Goal: Transaction & Acquisition: Purchase product/service

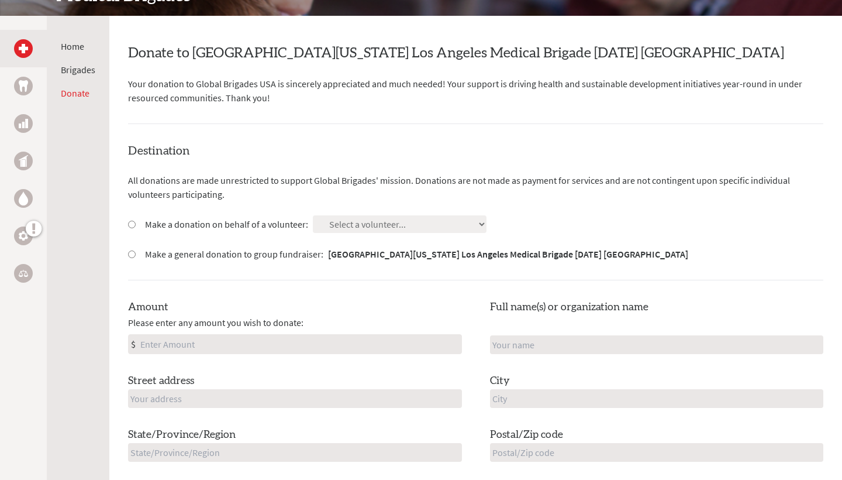
scroll to position [194, 0]
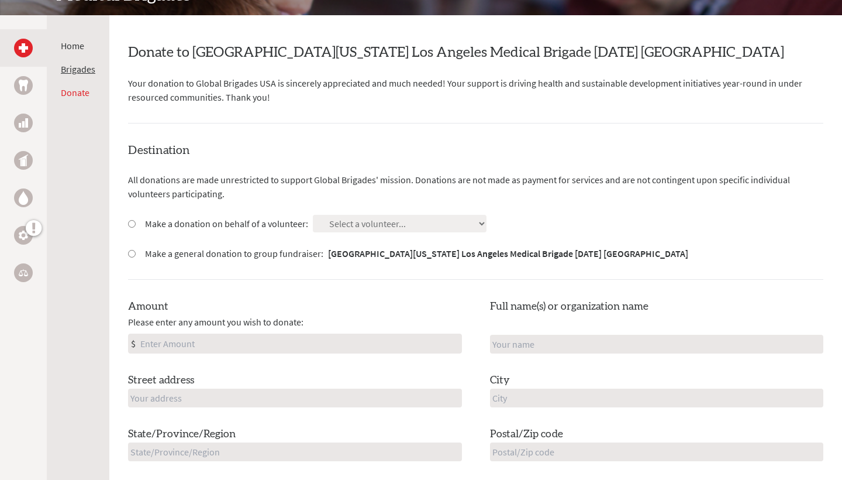
click at [82, 70] on link "Brigades" at bounding box center [78, 69] width 35 height 12
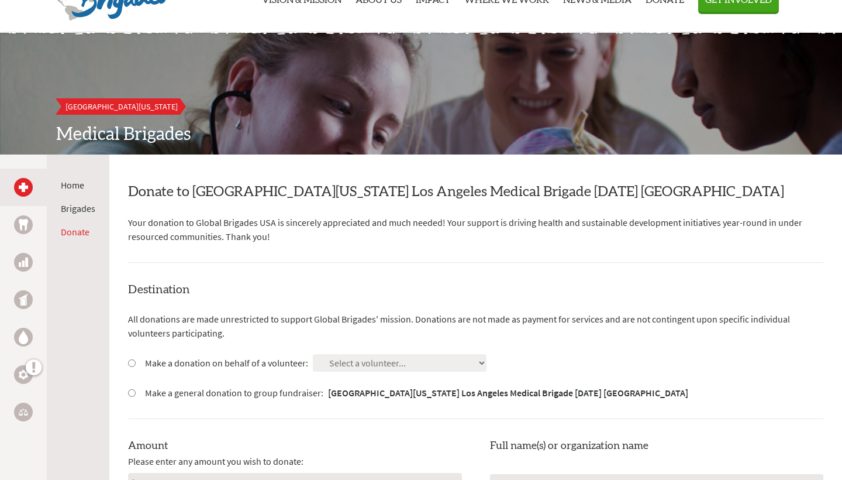
scroll to position [80, 0]
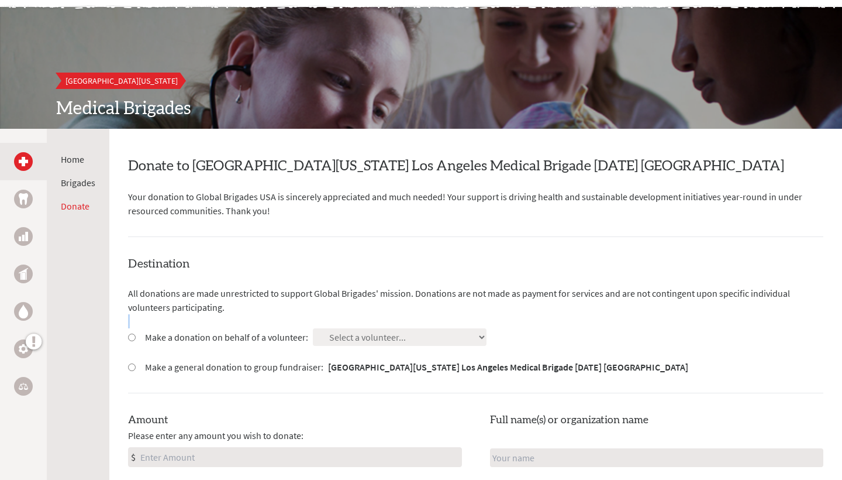
click at [365, 327] on div "Destination All donations are made unrestricted to support Global Brigades' mis…" at bounding box center [475, 452] width 695 height 392
click at [439, 339] on div "Make a donation on behalf of a volunteer: Select a volunteer... Adrian Huang Al…" at bounding box center [475, 337] width 695 height 18
click at [246, 364] on label "Make a general donation to group fundraiser: University of California Los Angel…" at bounding box center [416, 367] width 543 height 14
click at [136, 364] on input "Make a general donation to group fundraiser: University of California Los Angel…" at bounding box center [132, 367] width 8 height 8
radio input "true"
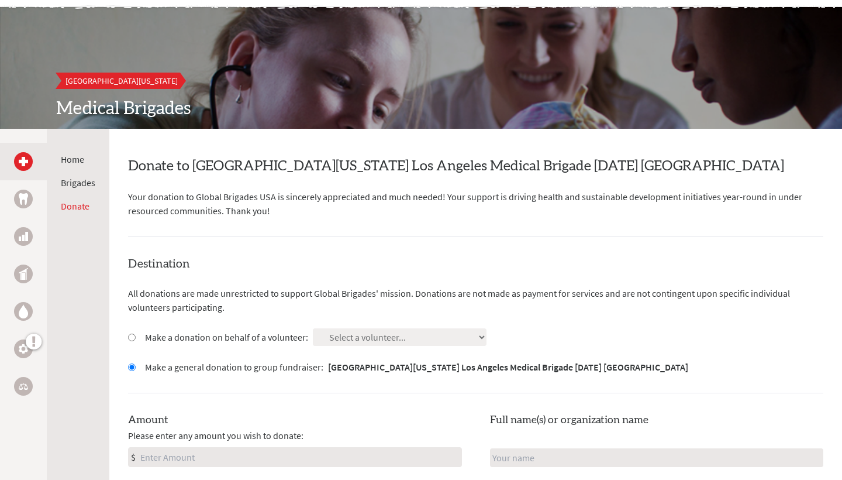
click at [237, 336] on label "Make a donation on behalf of a volunteer:" at bounding box center [226, 337] width 163 height 14
click at [136, 336] on input "Make a donation on behalf of a volunteer:" at bounding box center [132, 337] width 8 height 8
radio input "true"
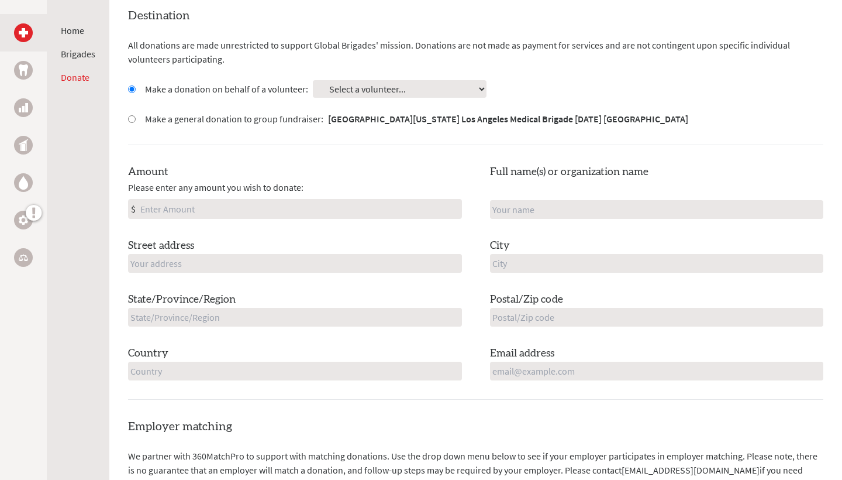
scroll to position [328, 0]
click at [284, 113] on label "Make a general donation to group fundraiser: University of California Los Angel…" at bounding box center [416, 119] width 543 height 14
click at [136, 116] on input "Make a general donation to group fundraiser: University of California Los Angel…" at bounding box center [132, 120] width 8 height 8
radio input "true"
click at [248, 82] on label "Make a donation on behalf of a volunteer:" at bounding box center [226, 89] width 163 height 14
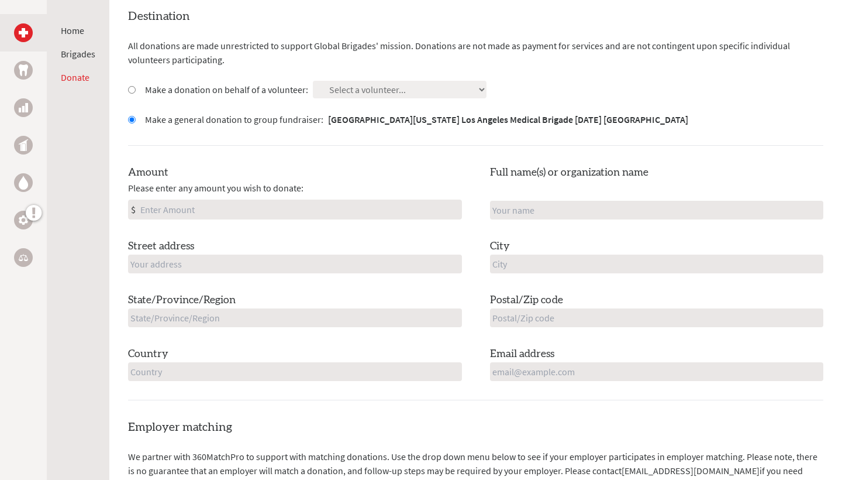
click at [136, 86] on input "Make a donation on behalf of a volunteer:" at bounding box center [132, 90] width 8 height 8
radio input "true"
select select "02D40F69-7E4A-11F0-9E6E-42010A400005"
click at [364, 158] on div "Destination All donations are made unrestricted to support Global Brigades' mis…" at bounding box center [475, 204] width 695 height 392
click at [331, 201] on input "Amount" at bounding box center [299, 209] width 323 height 19
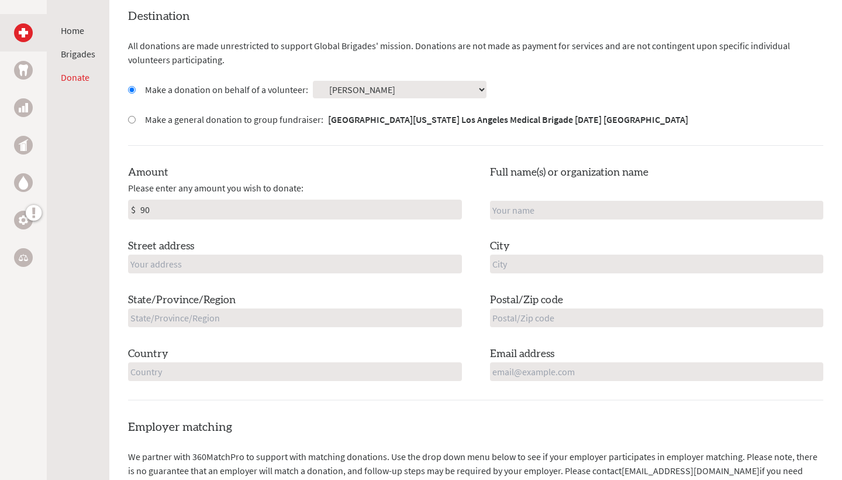
type input "9"
type input "250"
type input "[PERSON_NAME]"
click at [657, 233] on div "Amount Please enter any amount you wish to donate: $ 250 Full name(s) or organi…" at bounding box center [475, 272] width 695 height 216
type input "12543 Neon Way"
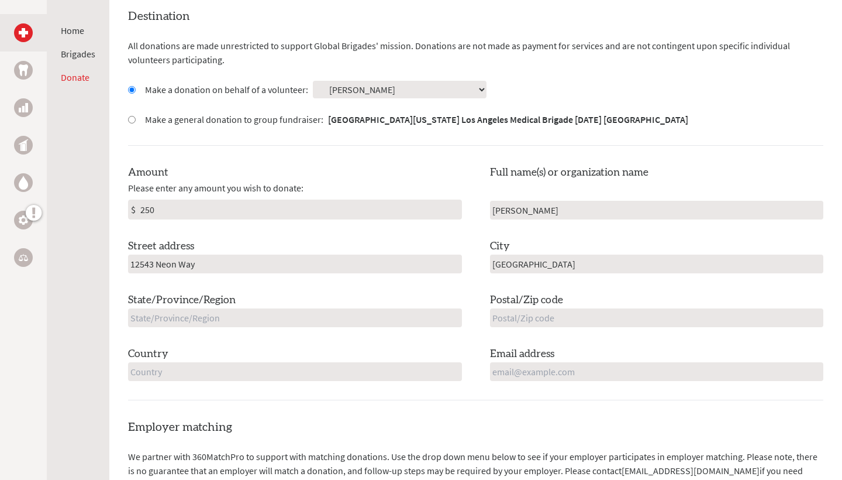
type input "[GEOGRAPHIC_DATA]"
type input "California"
click at [611, 325] on div "Amount Please enter any amount you wish to donate: $ 250 Full name(s) or organi…" at bounding box center [475, 272] width 695 height 216
type input "91344"
type input "u"
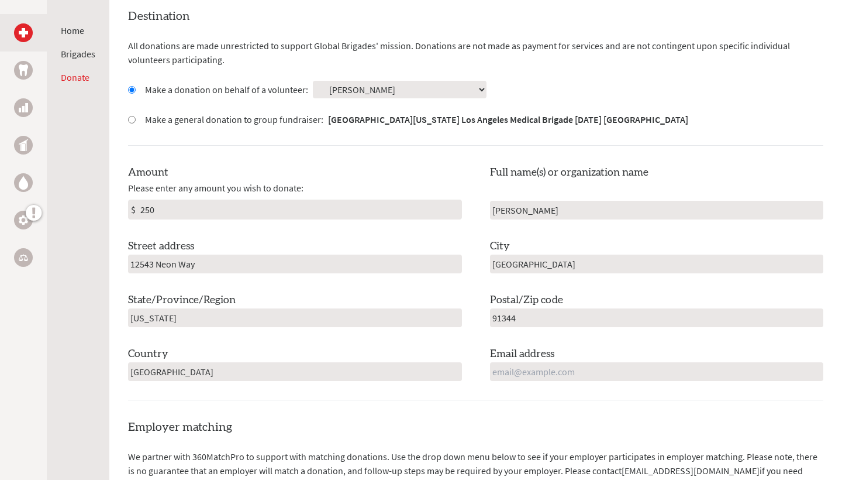
type input "[GEOGRAPHIC_DATA]"
click at [583, 373] on input "email" at bounding box center [657, 371] width 334 height 19
type input "[EMAIL_ADDRESS][DOMAIN_NAME]"
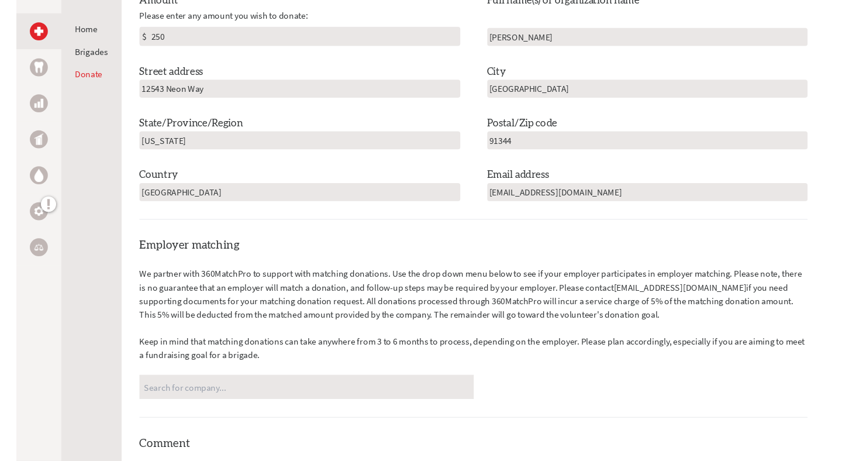
scroll to position [522, 0]
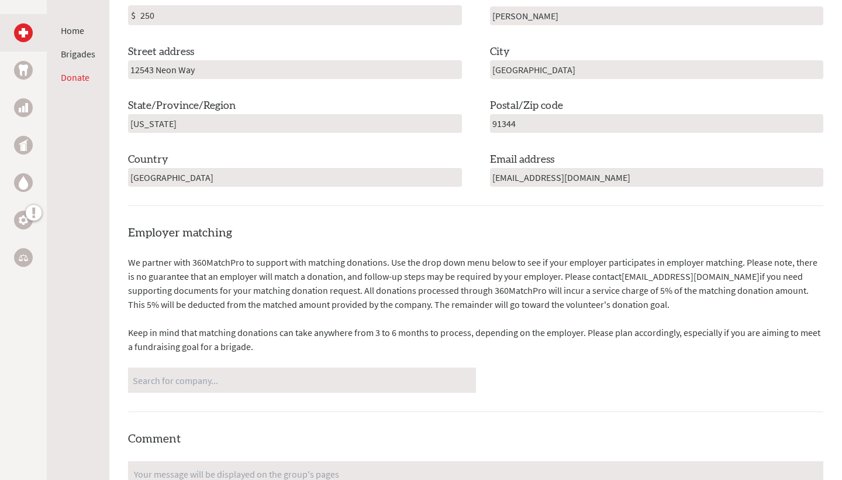
click at [371, 373] on input "Search for company..." at bounding box center [302, 380] width 339 height 20
click at [395, 343] on p "Keep in mind that matching donations can take anywhere from 3 to 6 months to pr…" at bounding box center [475, 339] width 695 height 28
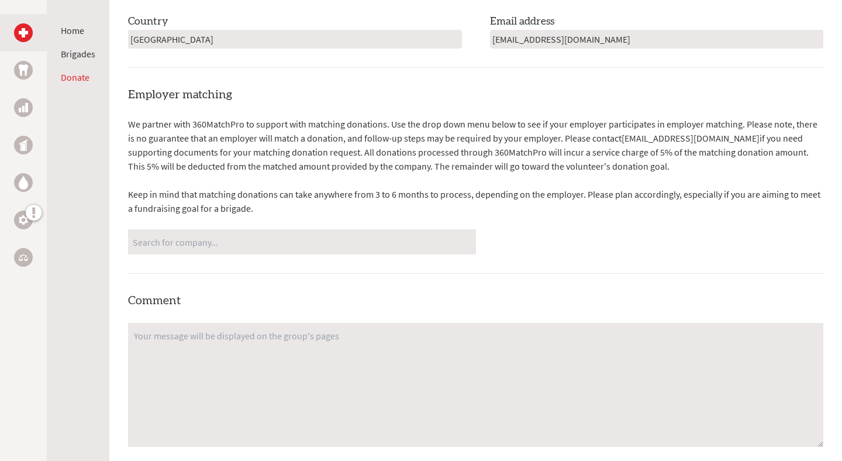
scroll to position [657, 0]
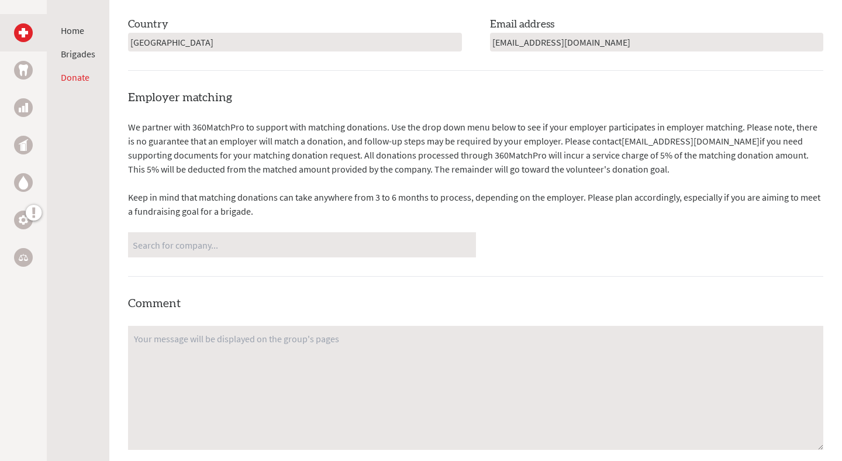
click at [210, 239] on input "Search for company..." at bounding box center [302, 245] width 339 height 20
type input "k"
type input "p"
type input "j"
type input "b"
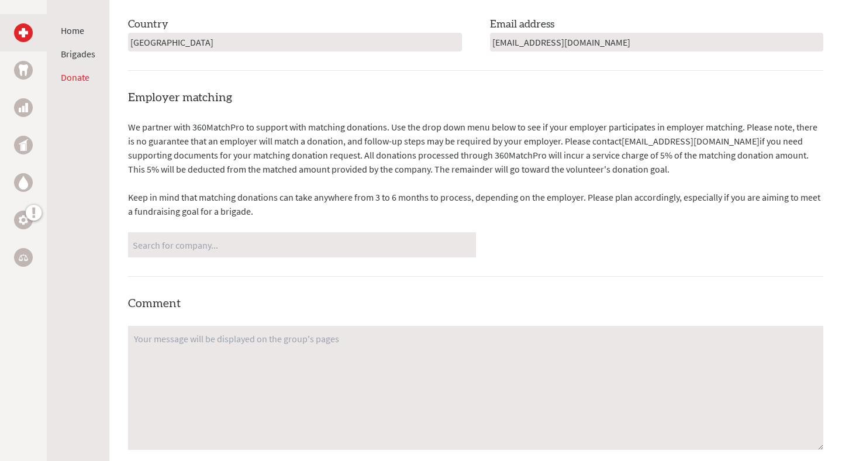
type input "m"
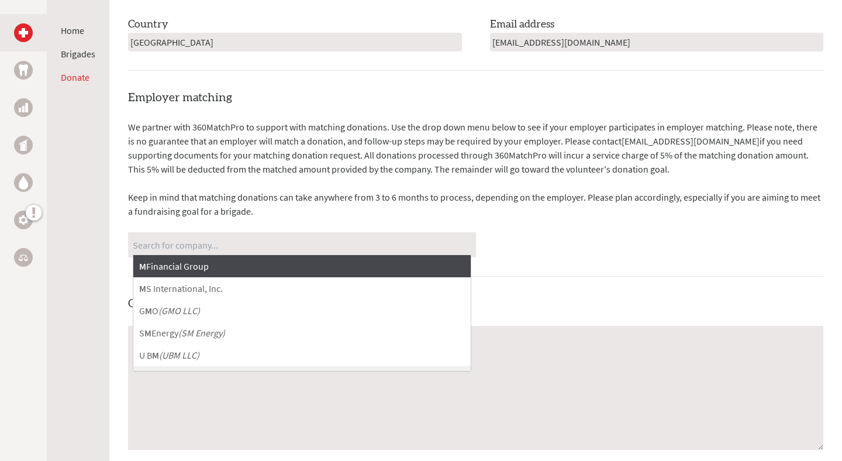
type input "i"
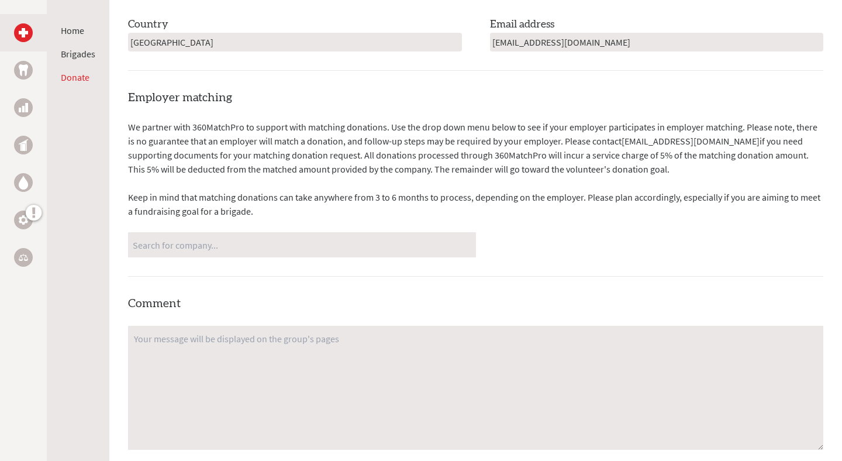
type input "a"
type input "d"
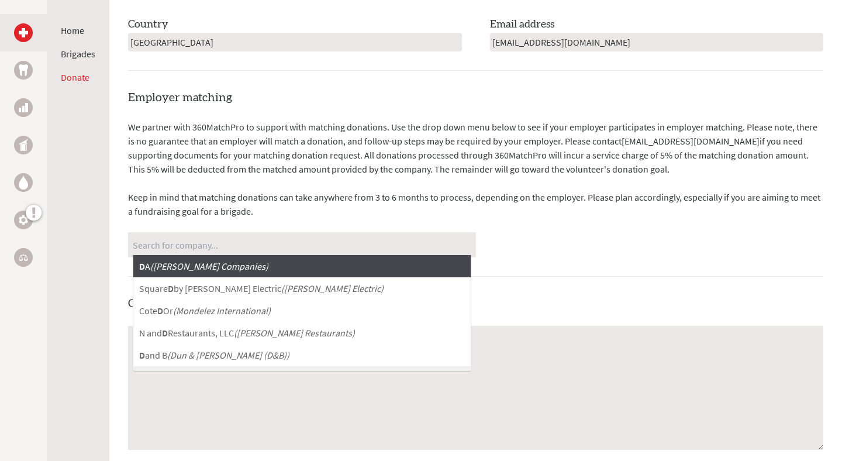
type input "s"
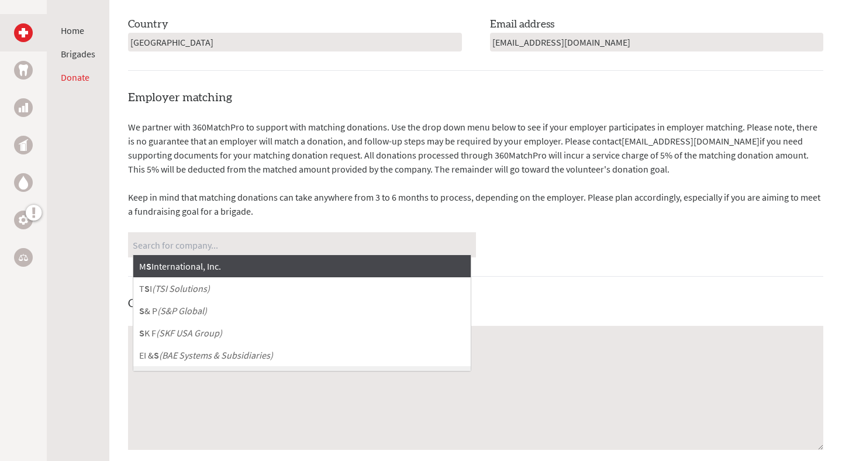
type input "w"
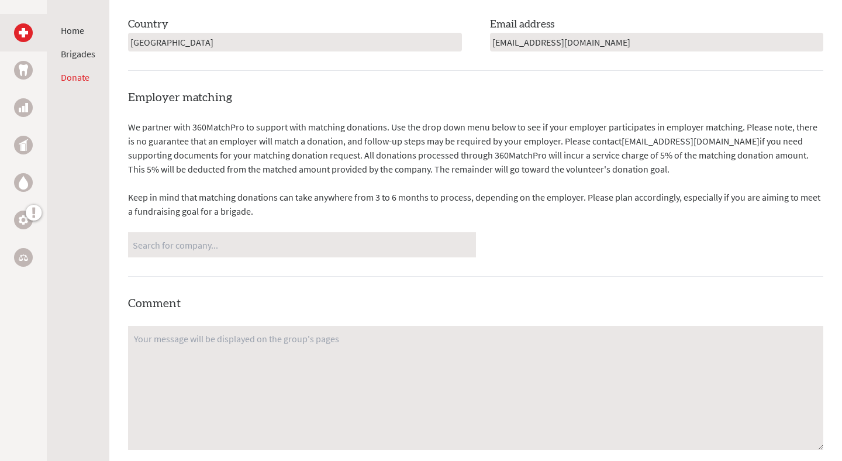
type input "q"
type input "S"
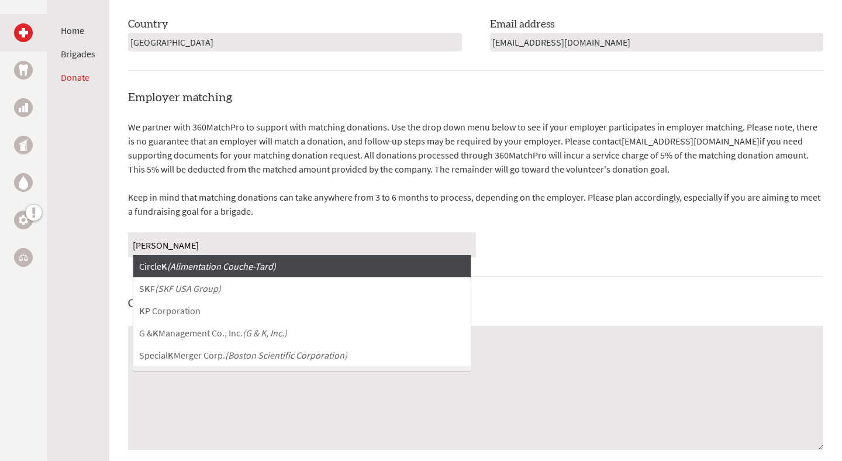
type input "Kais"
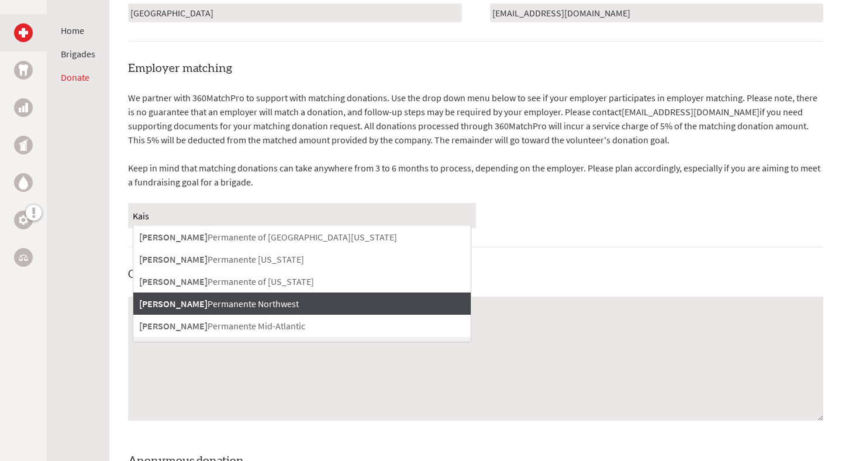
scroll to position [688, 0]
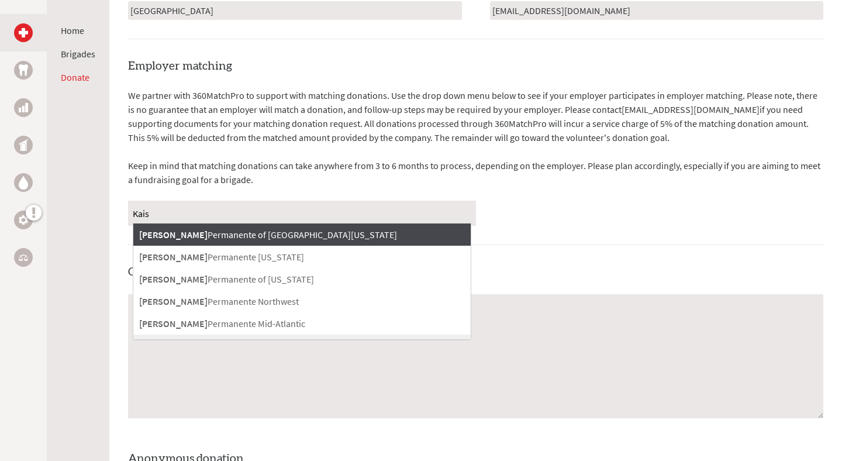
drag, startPoint x: 198, startPoint y: 205, endPoint x: 82, endPoint y: 203, distance: 116.4
click at [82, 203] on div "Home Brigades Donate Donate to University of California Los Angeles Medical Bri…" at bounding box center [421, 120] width 842 height 1200
click at [314, 215] on input "Kais" at bounding box center [302, 213] width 339 height 20
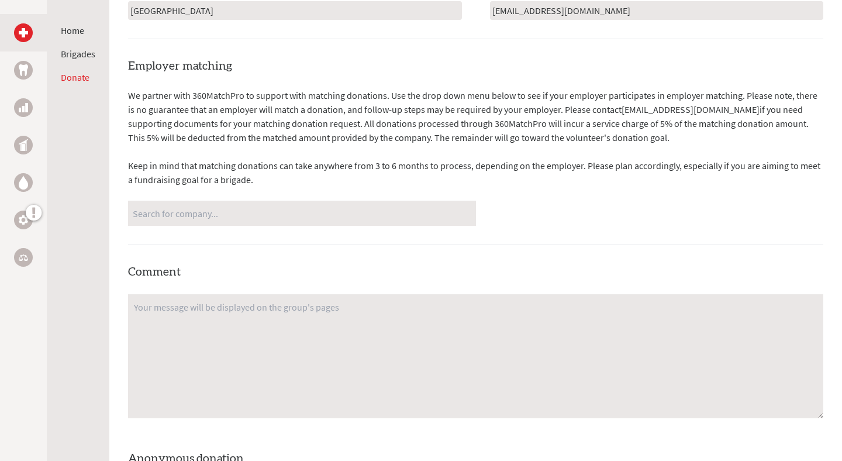
click at [244, 252] on div "Employer matching We partner with 360MatchPro to support with matching donation…" at bounding box center [475, 304] width 695 height 492
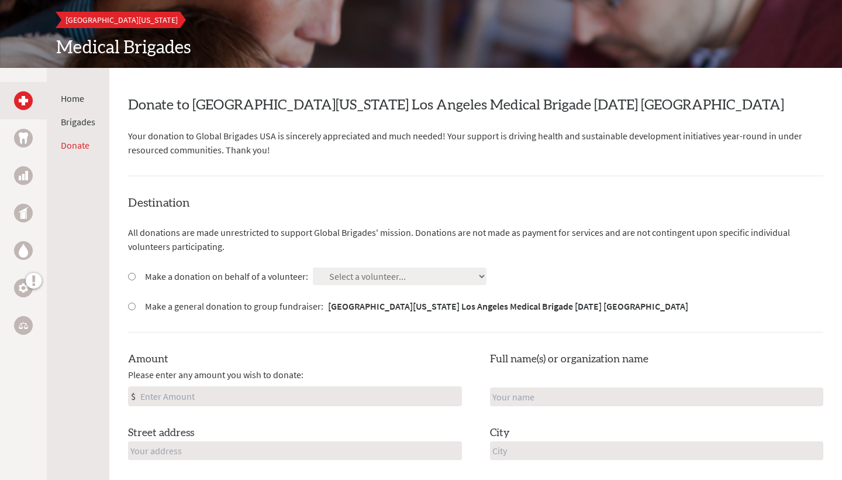
scroll to position [145, 0]
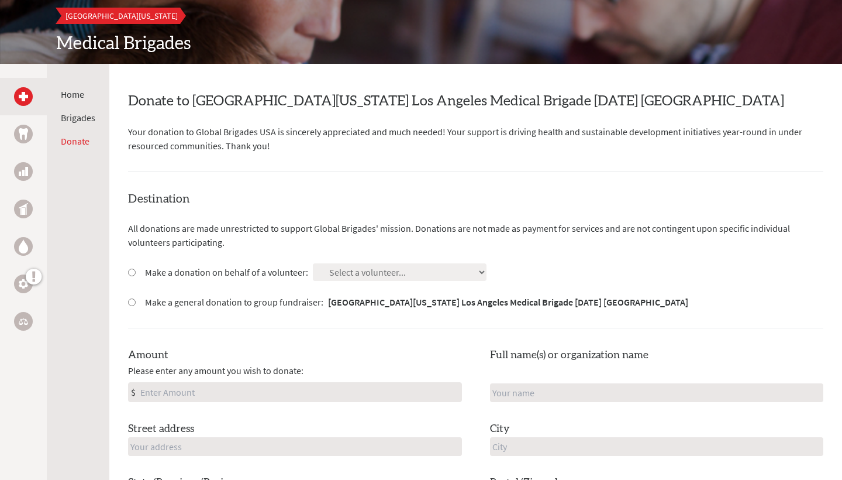
click at [200, 272] on label "Make a donation on behalf of a volunteer:" at bounding box center [226, 272] width 163 height 14
click at [136, 272] on input "Make a donation on behalf of a volunteer:" at bounding box center [132, 272] width 8 height 8
radio input "true"
select select "02D40F69-7E4A-11F0-9E6E-42010A400005"
click at [367, 336] on div "Destination All donations are made unrestricted to support Global Brigades' mis…" at bounding box center [475, 387] width 695 height 392
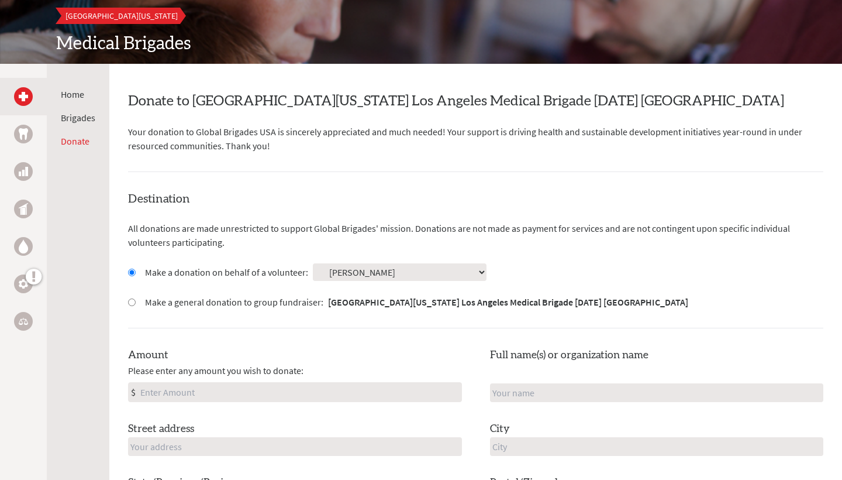
scroll to position [235, 0]
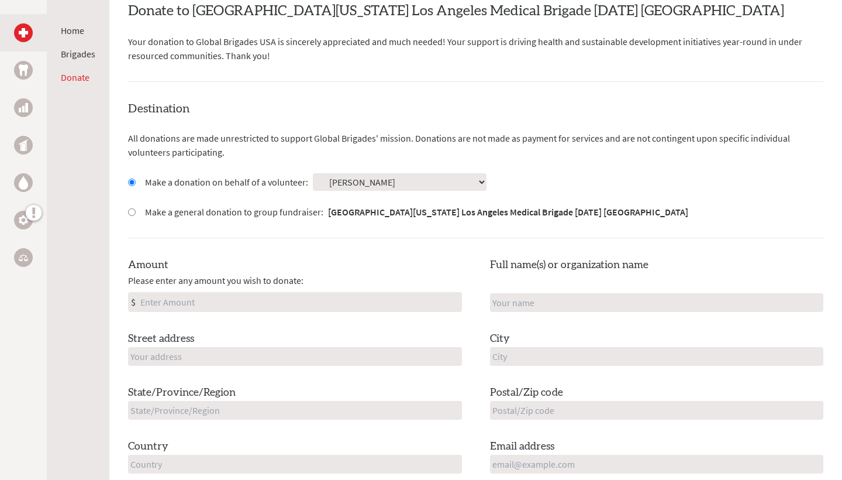
click at [285, 304] on input "Amount" at bounding box center [299, 301] width 323 height 19
type input "250"
type input "[PERSON_NAME]"
type input "12543 Neon Way"
type input "[GEOGRAPHIC_DATA]"
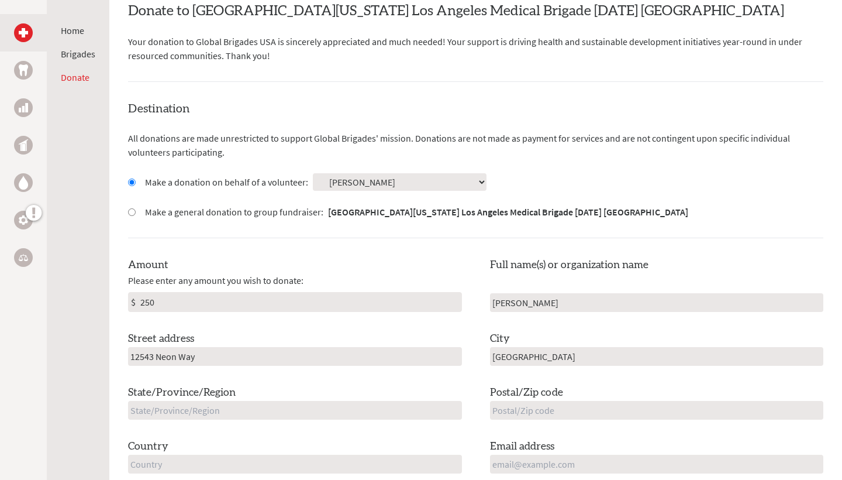
type input "CA"
type input "91344"
type input "[GEOGRAPHIC_DATA]"
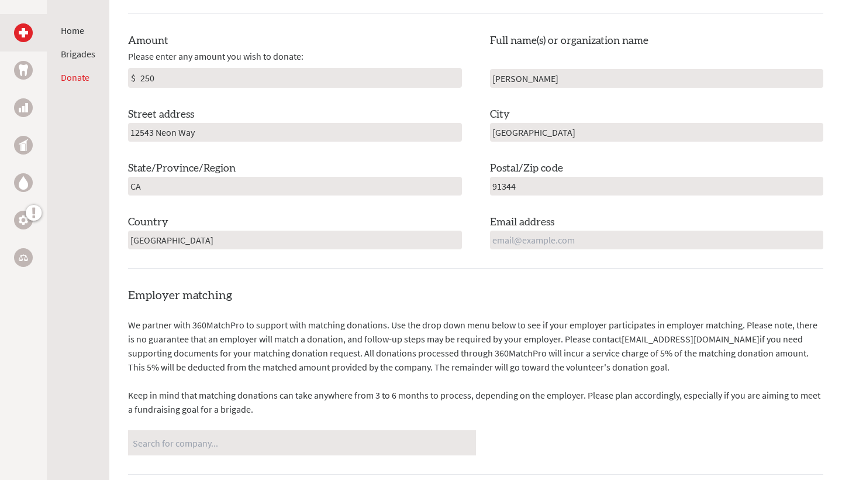
scroll to position [467, 0]
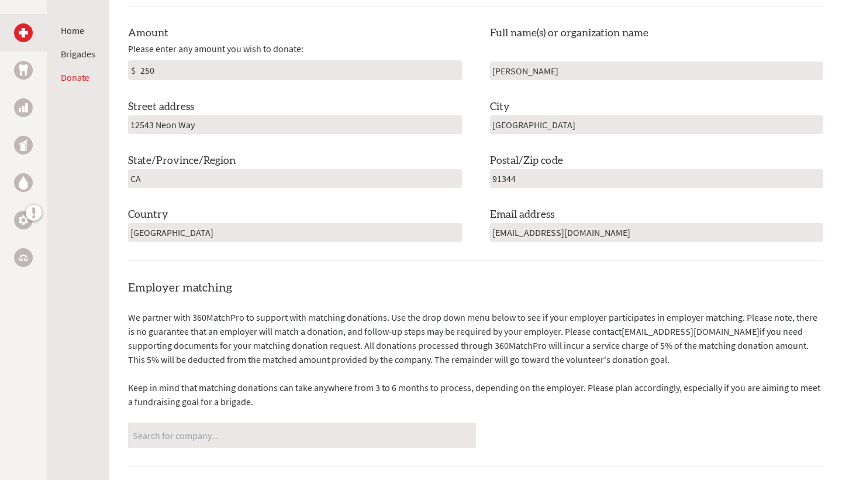
type input "[EMAIL_ADDRESS][DOMAIN_NAME]"
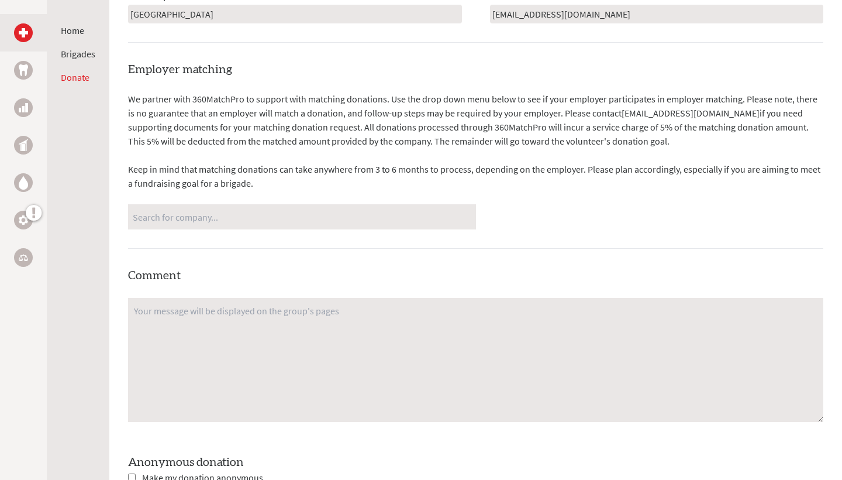
scroll to position [690, 0]
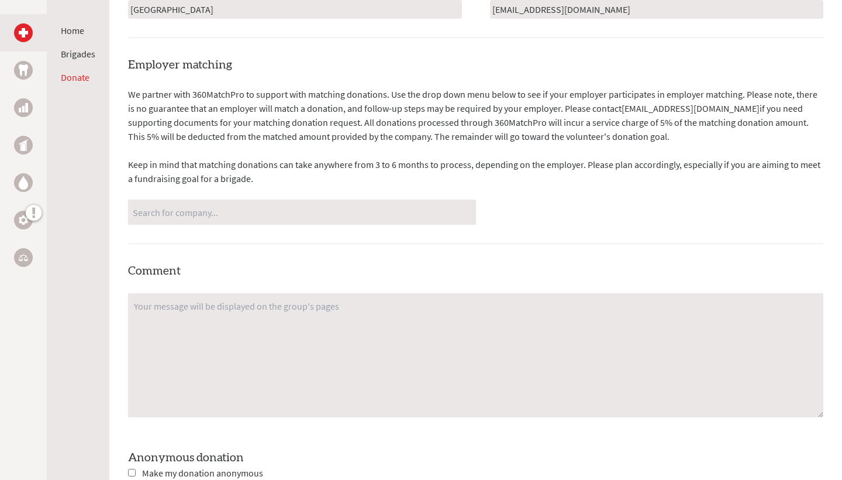
click at [270, 206] on input "Search for company..." at bounding box center [302, 212] width 339 height 20
click at [270, 261] on div "Employer matching We partner with 360MatchPro to support with matching donation…" at bounding box center [475, 303] width 695 height 492
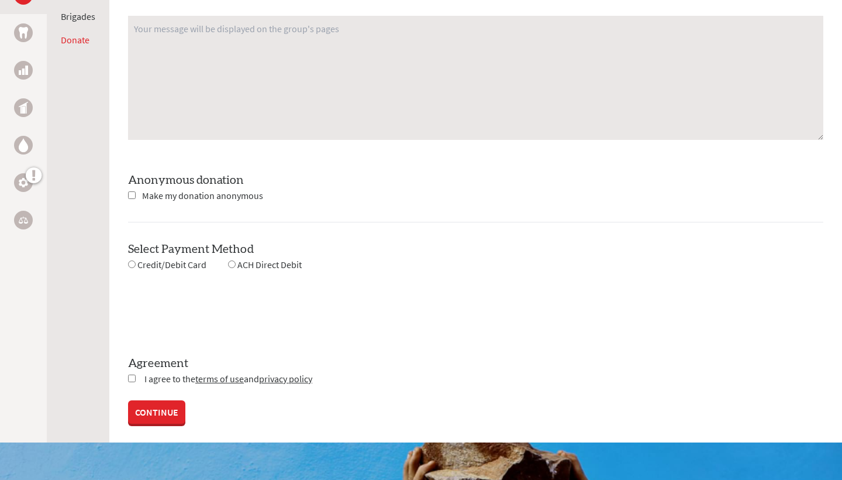
scroll to position [970, 0]
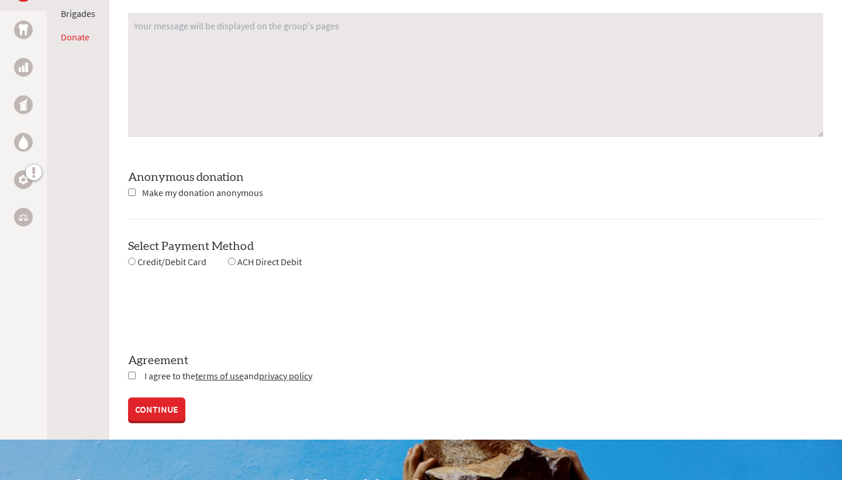
click at [142, 263] on span "Credit/Debit Card" at bounding box center [171, 262] width 69 height 12
click at [130, 258] on input "radio" at bounding box center [132, 261] width 8 height 8
radio input "true"
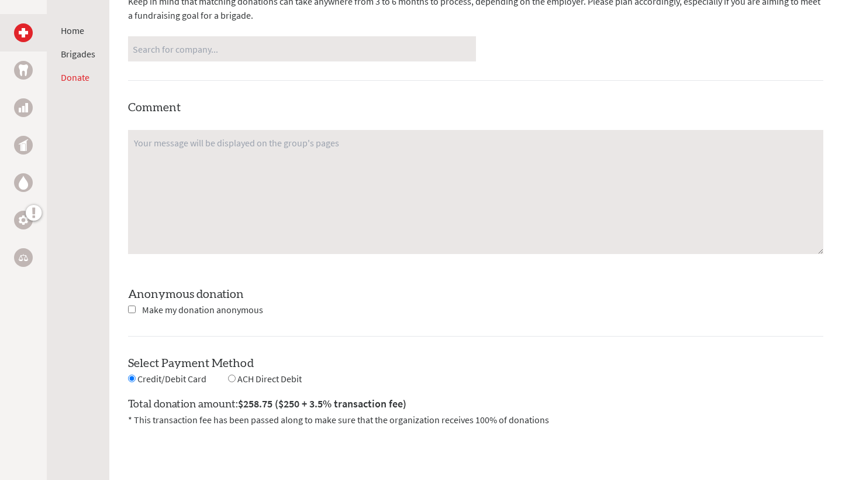
scroll to position [1078, 0]
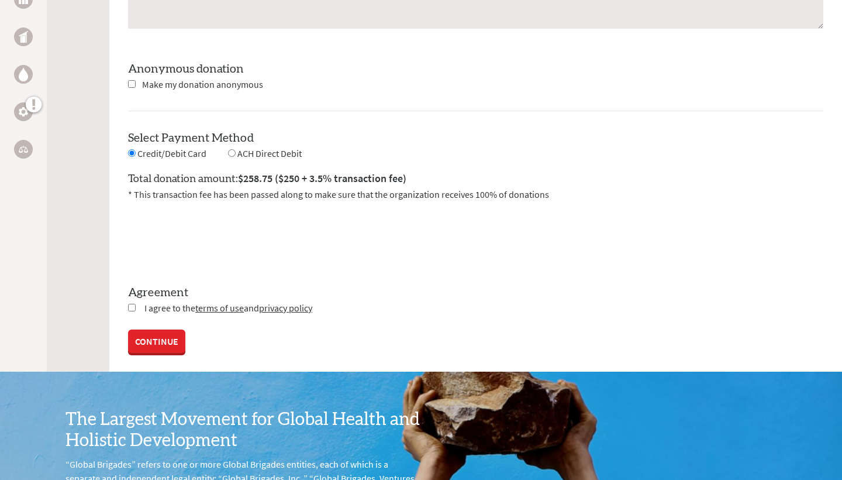
click at [133, 305] on input "checkbox" at bounding box center [132, 308] width 8 height 8
checkbox input "true"
click at [147, 337] on link "CONTINUE" at bounding box center [156, 341] width 57 height 23
